Goal: Task Accomplishment & Management: Use online tool/utility

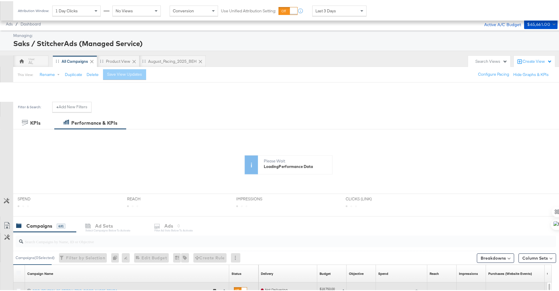
scroll to position [224, 0]
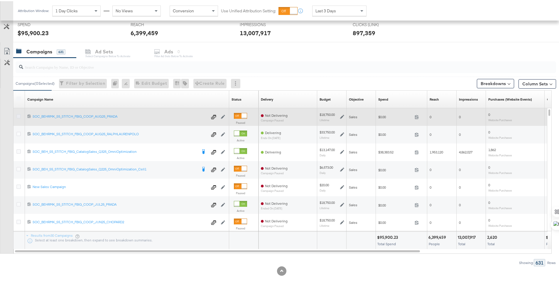
click at [18, 115] on icon at bounding box center [18, 115] width 4 height 4
click at [0, 0] on input "checkbox" at bounding box center [0, 0] width 0 height 0
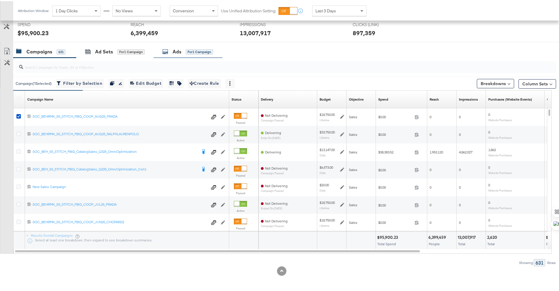
click at [171, 52] on div "Ads for 1 Campaign" at bounding box center [187, 50] width 51 height 7
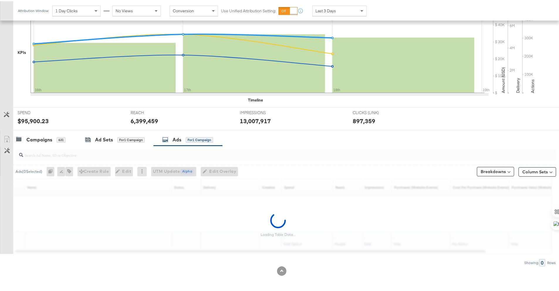
scroll to position [136, 0]
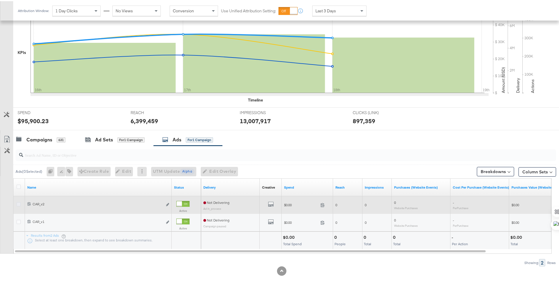
click at [18, 204] on icon at bounding box center [18, 203] width 4 height 4
click at [0, 0] on input "checkbox" at bounding box center [0, 0] width 0 height 0
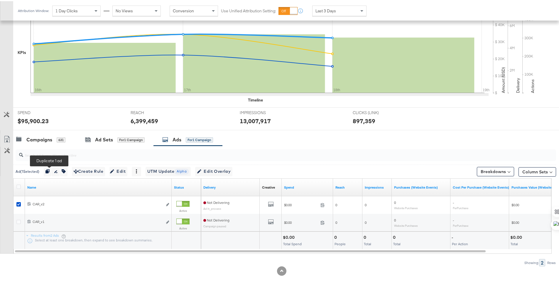
click at [45, 168] on div "Ad ( 1 Selected) Duplicate 1 ad Rename 1 ad Tags for 1 campaign Create Rule Edi…" at bounding box center [129, 170] width 226 height 9
click at [48, 169] on icon "button" at bounding box center [47, 170] width 4 height 4
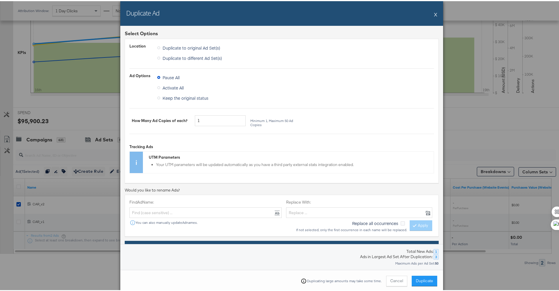
click at [420, 280] on span "Duplicate" at bounding box center [424, 280] width 17 height 6
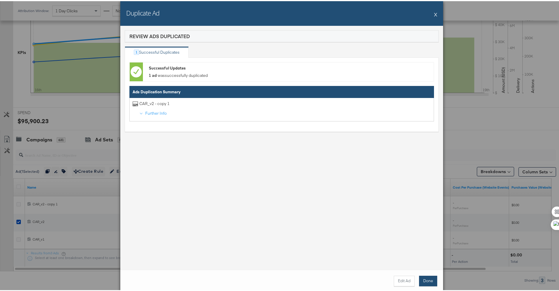
click at [425, 278] on button "Done" at bounding box center [428, 280] width 18 height 11
